Goal: Answer question/provide support: Answer question/provide support

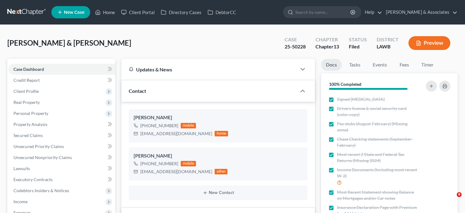
select select "8"
click at [121, 35] on div "[PERSON_NAME] & Nicki Upgraded Case 25-50228 Chapter Chapter 13 Status Filed Di…" at bounding box center [232, 45] width 451 height 27
drag, startPoint x: 107, startPoint y: 12, endPoint x: 128, endPoint y: 55, distance: 48.3
click at [107, 12] on link "Home" at bounding box center [105, 12] width 26 height 11
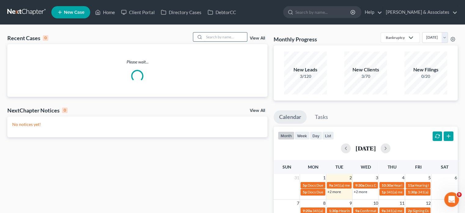
click at [219, 41] on input "search" at bounding box center [225, 36] width 43 height 9
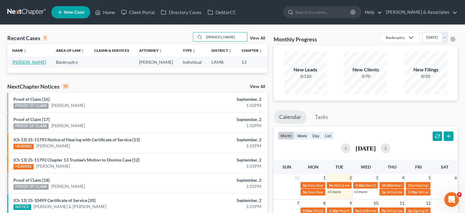
type input "[PERSON_NAME]"
click at [21, 61] on link "[PERSON_NAME]" at bounding box center [29, 61] width 34 height 5
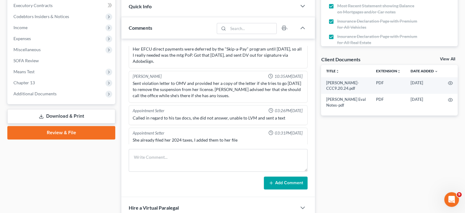
scroll to position [214, 0]
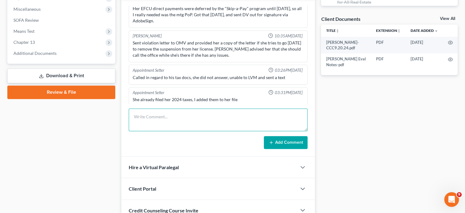
click at [155, 121] on textarea at bounding box center [218, 119] width 179 height 23
click at [152, 124] on textarea at bounding box center [218, 119] width 179 height 23
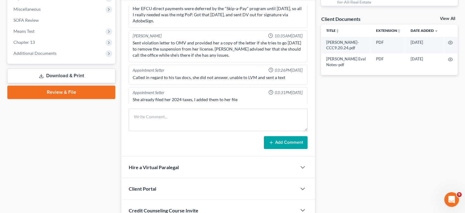
click at [104, 129] on div "Case Dashboard Payments Invoices Payments Payments Credit Report Client Profile" at bounding box center [61, 44] width 114 height 398
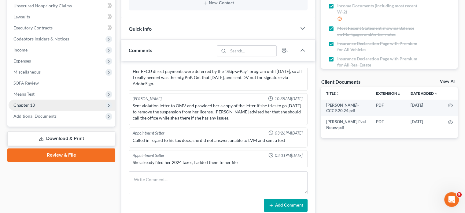
scroll to position [153, 0]
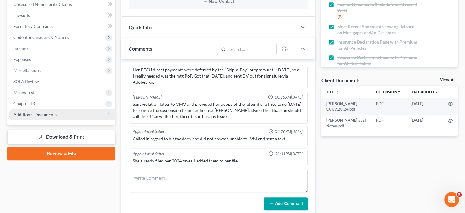
click at [39, 116] on span "Additional Documents" at bounding box center [34, 114] width 43 height 5
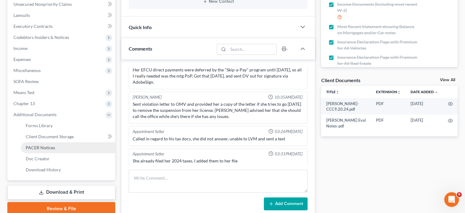
click at [42, 145] on span "PACER Notices" at bounding box center [40, 147] width 29 height 5
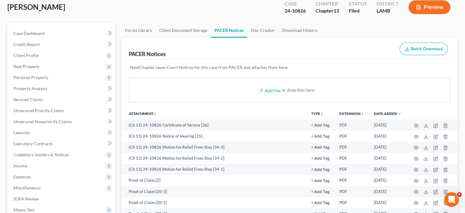
scroll to position [61, 0]
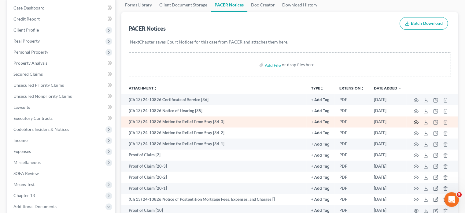
click at [415, 121] on icon "button" at bounding box center [416, 122] width 5 height 3
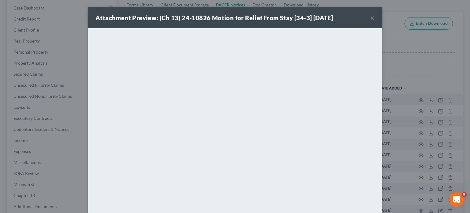
click at [370, 19] on button "×" at bounding box center [372, 17] width 4 height 7
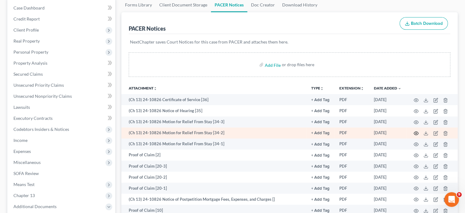
click at [417, 133] on circle "button" at bounding box center [416, 132] width 1 height 1
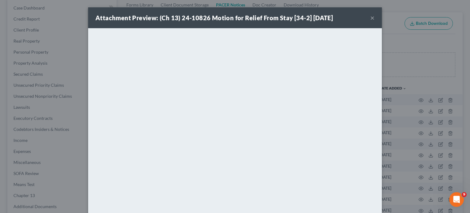
click at [370, 16] on button "×" at bounding box center [372, 17] width 4 height 7
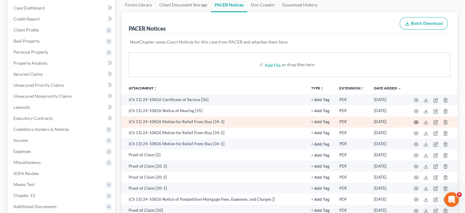
click at [415, 123] on icon "button" at bounding box center [416, 122] width 5 height 3
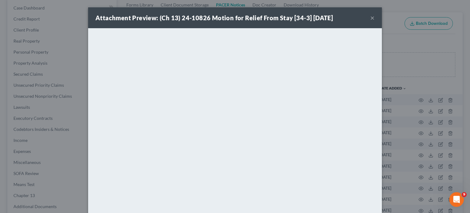
click at [367, 17] on div "Attachment Preview: (Ch 13) 24-10826 Motion for Relief From Stay [34-3] [DATE] ×" at bounding box center [235, 17] width 294 height 21
click at [370, 17] on button "×" at bounding box center [372, 17] width 4 height 7
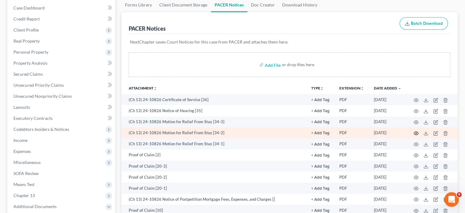
click at [417, 131] on icon "button" at bounding box center [416, 133] width 5 height 5
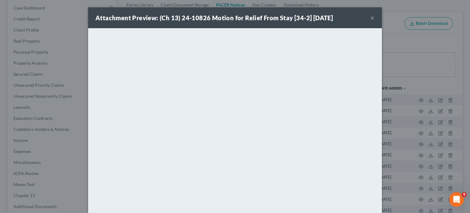
click at [367, 17] on div "Attachment Preview: (Ch 13) 24-10826 Motion for Relief From Stay [34-2] [DATE] ×" at bounding box center [235, 17] width 294 height 21
click at [370, 17] on button "×" at bounding box center [372, 17] width 4 height 7
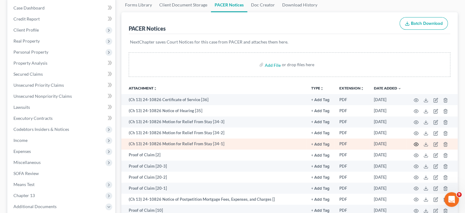
click at [416, 142] on icon "button" at bounding box center [416, 144] width 5 height 5
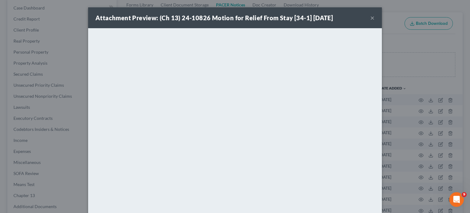
click at [370, 17] on button "×" at bounding box center [372, 17] width 4 height 7
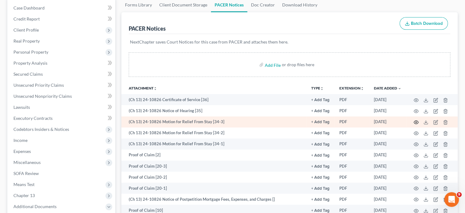
click at [417, 121] on icon "button" at bounding box center [416, 122] width 5 height 3
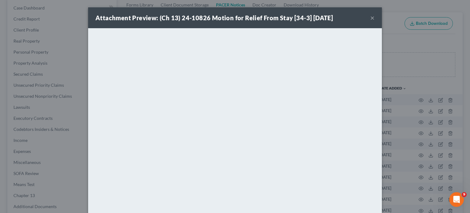
click at [372, 16] on div "Attachment Preview: (Ch 13) 24-10826 Motion for Relief From Stay [34-3] [DATE] ×" at bounding box center [235, 17] width 294 height 21
click at [371, 17] on button "×" at bounding box center [372, 17] width 4 height 7
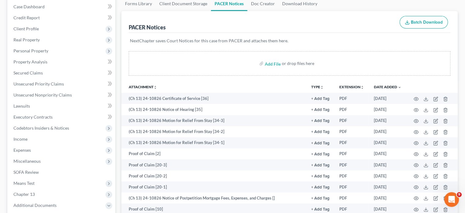
scroll to position [92, 0]
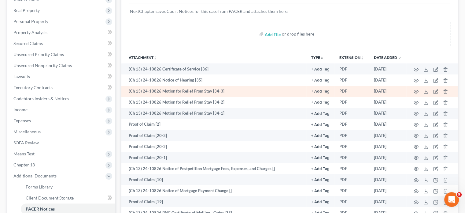
click at [234, 93] on td "(Ch 13) 24-10826 Motion for Relief From Stay [34-3]" at bounding box center [213, 91] width 185 height 11
click at [234, 89] on td "(Ch 13) 24-10826 Motion for Relief From Stay [34-3]" at bounding box center [213, 91] width 185 height 11
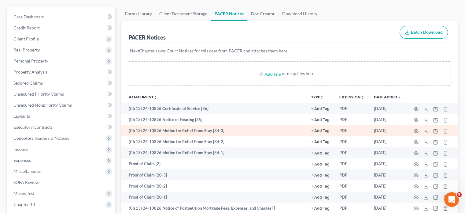
scroll to position [61, 0]
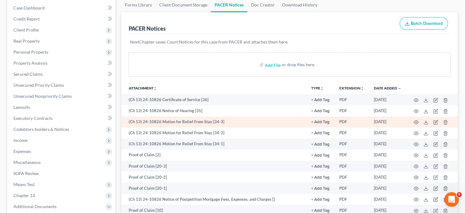
click at [228, 121] on td "(Ch 13) 24-10826 Motion for Relief From Stay [34-3]" at bounding box center [213, 121] width 185 height 11
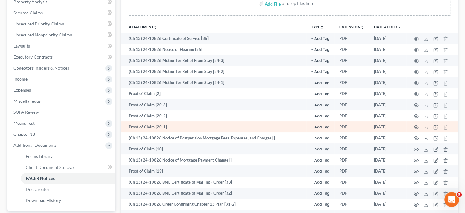
scroll to position [0, 0]
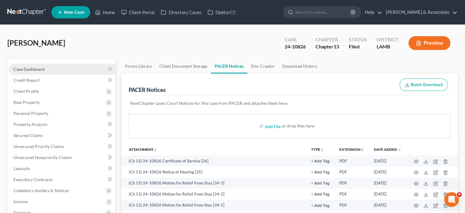
click at [31, 70] on span "Case Dashboard" at bounding box center [28, 68] width 31 height 5
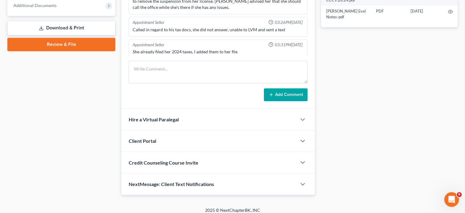
scroll to position [266, 0]
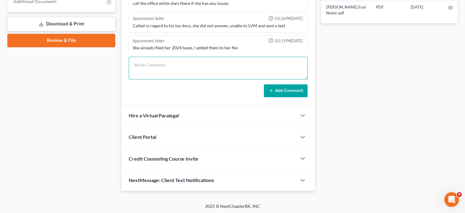
click at [162, 68] on textarea at bounding box center [218, 68] width 179 height 23
paste textarea "[PERSON_NAME] called in and she said that she was given the notice from the las…"
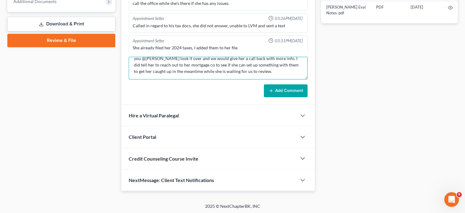
scroll to position [32, 0]
type textarea "[PERSON_NAME] called in and she said that she was given the notice from the las…"
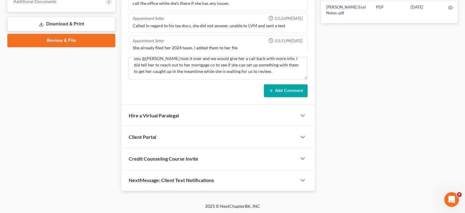
click at [280, 93] on button "Add Comment" at bounding box center [286, 90] width 44 height 13
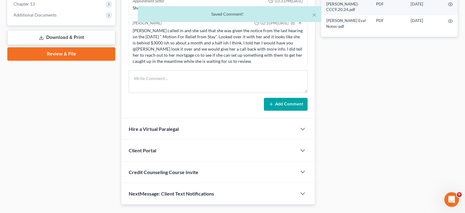
scroll to position [205, 0]
